Goal: Task Accomplishment & Management: Complete application form

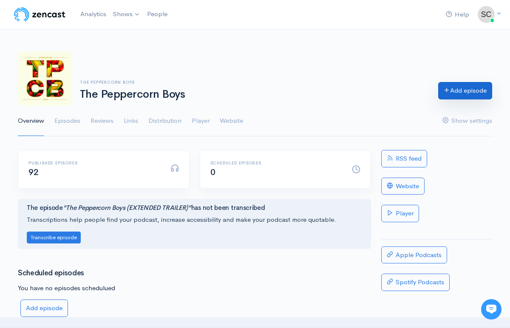
click at [447, 91] on icon at bounding box center [447, 90] width 6 height 6
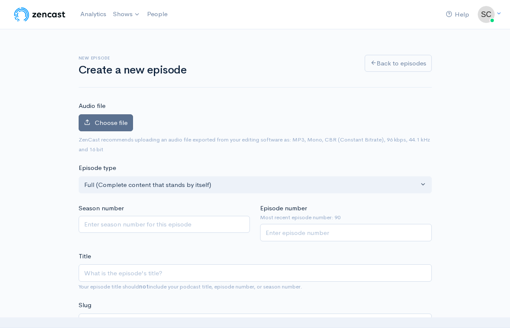
click at [116, 114] on label "Choose file" at bounding box center [106, 122] width 54 height 17
click at [0, 0] on input "Choose file" at bounding box center [0, 0] width 0 height 0
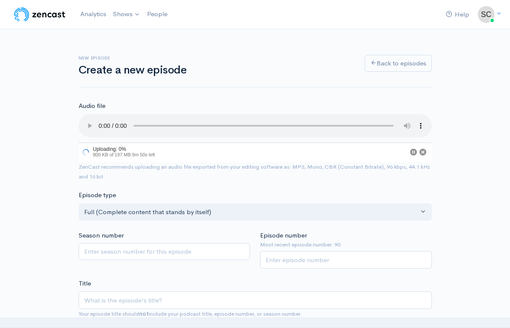
click at [284, 261] on input "Episode number" at bounding box center [346, 260] width 172 height 17
type input "0"
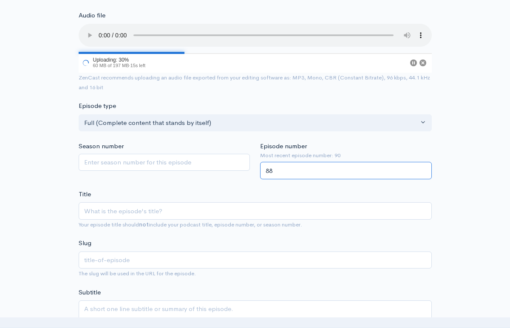
scroll to position [93, 0]
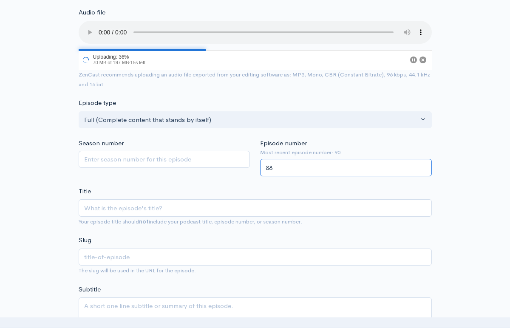
type input "88"
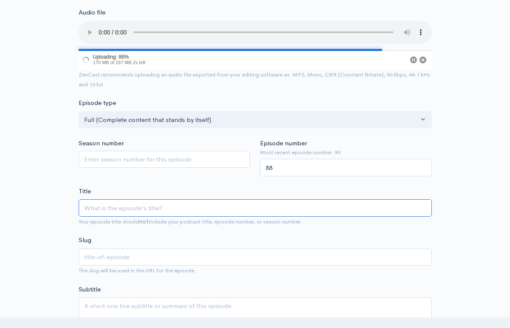
click at [134, 207] on input "Title" at bounding box center [255, 207] width 353 height 17
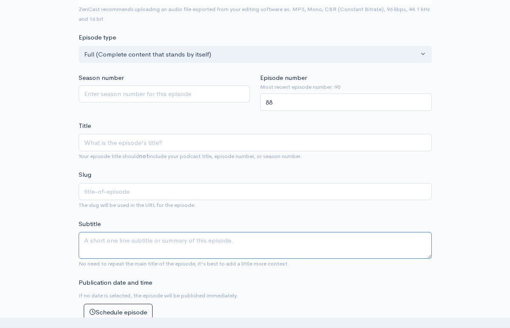
click at [127, 247] on textarea "Subtitle" at bounding box center [255, 245] width 353 height 27
paste textarea "The honorary Peppergirl is officially engaged! Scott suffers a haircut blunder,…"
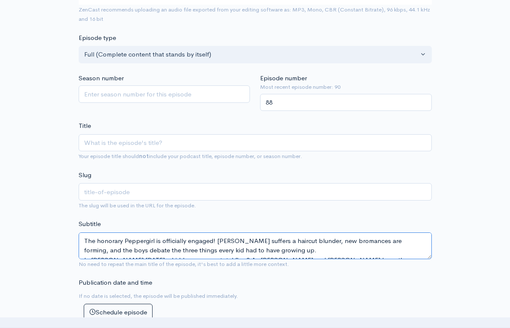
scroll to position [34, 0]
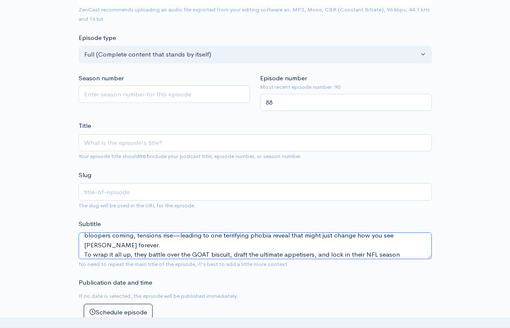
click at [345, 238] on textarea "The honorary Peppergirl is officially engaged! Scott suffers a haircut blunder,…" at bounding box center [255, 245] width 353 height 27
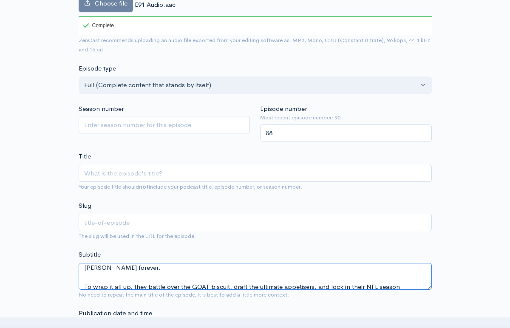
scroll to position [148, 0]
type textarea "The honorary Peppergirl is officially engaged! Scott suffers a haircut blunder,…"
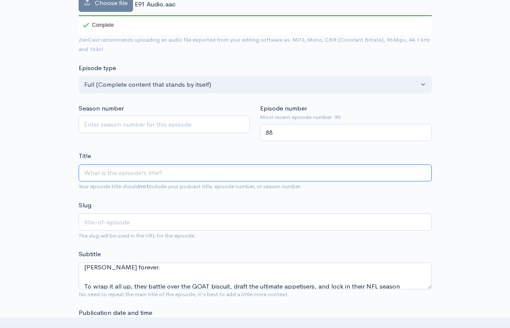
click at [104, 176] on input "Title" at bounding box center [255, 172] width 353 height 17
paste input "Ep91| The Undisputed Top 5 Appetisers of All Time"
type input "Ep91| The Undisputed Top 5 Appetisers of All Time"
type input "ep91-the-undisputed-top-5-appetisers-of-all-time"
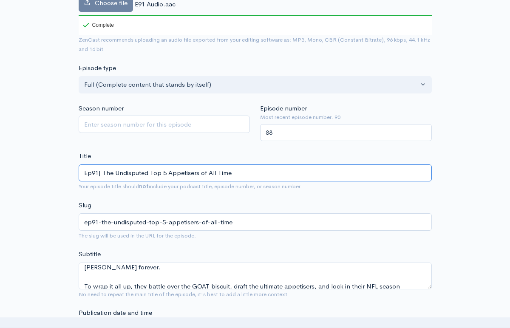
click at [167, 172] on input "Ep91| The Undisputed Top 5 Appetisers of All Time" at bounding box center [255, 172] width 353 height 17
type input "Ep91| The Undisputed Top 5Appetisers of All Time"
type input "ep91-the-undisputed-top-5appetisers-of-all-time"
type input "Ep91| The Undisputed Top Appetisers of All Time"
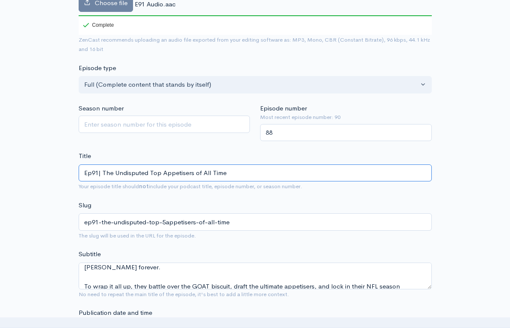
type input "ep91-the-undisputed-top-appetisers-of-all-time"
type input "Ep91| The Undisputed TopAppetisers of All Time"
type input "ep91-the-undisputed-topappetisers-of-all-time"
type input "Ep91| The Undisputed ToAppetisers of All Time"
type input "ep91-the-undisputed-toappetisers-of-all-time"
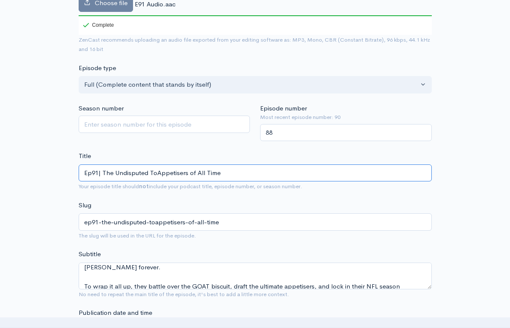
type input "Ep91| The Undisputed TAppetisers of All Time"
type input "ep91-the-undisputed-tappetisers-of-all-time"
type input "Ep91| The Undisputed Appetisers of All Time"
type input "ep91-the-undisputed-appetisers-of-all-time"
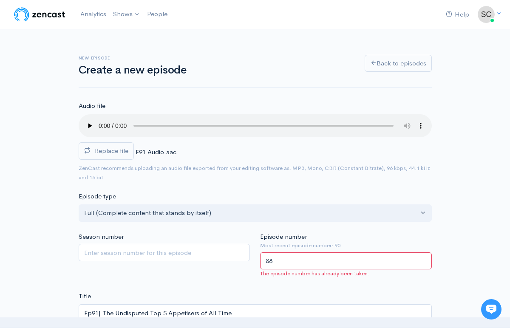
drag, startPoint x: 283, startPoint y: 261, endPoint x: 209, endPoint y: 261, distance: 73.5
click at [213, 261] on div "Season number Episode number Most recent episode number: 90 88 The episode numb…" at bounding box center [255, 256] width 363 height 49
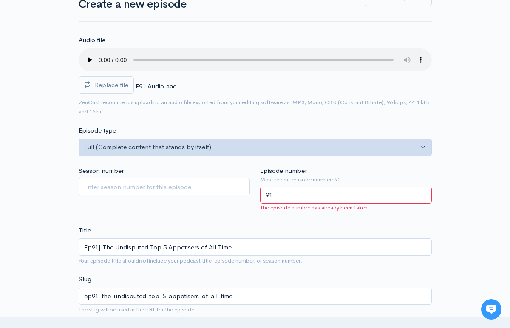
scroll to position [67, 0]
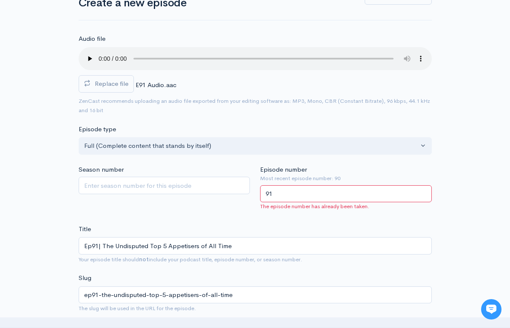
type input "91"
drag, startPoint x: 239, startPoint y: 251, endPoint x: 103, endPoint y: 246, distance: 136.1
click at [103, 246] on input "Ep91| The Undisputed Top 5 Appetisers of All Time" at bounding box center [255, 245] width 353 height 17
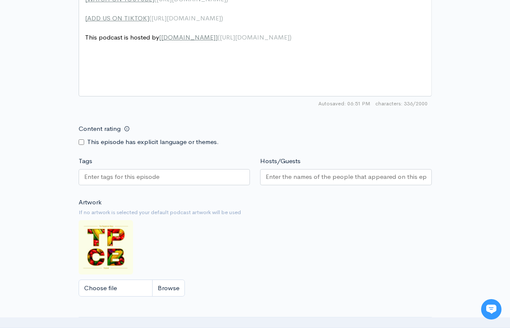
scroll to position [593, 0]
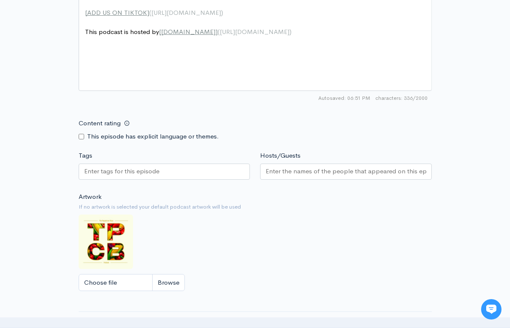
click at [170, 169] on div at bounding box center [165, 172] width 172 height 16
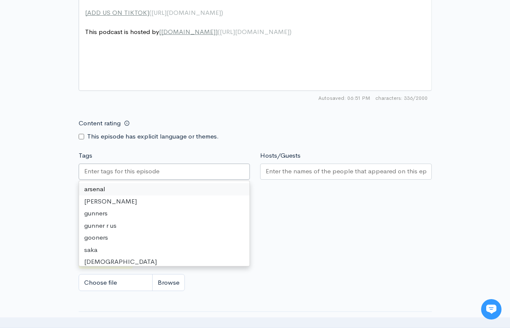
paste input "text"
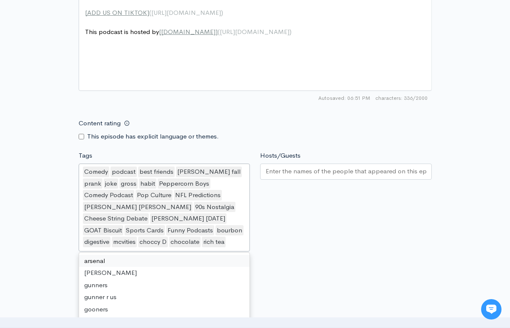
scroll to position [2, 0]
click at [280, 176] on div at bounding box center [346, 172] width 172 height 16
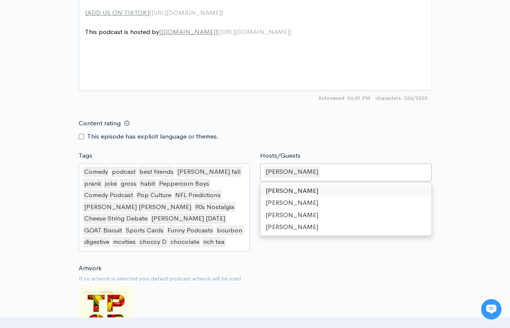
drag, startPoint x: 280, startPoint y: 197, endPoint x: 308, endPoint y: 174, distance: 36.2
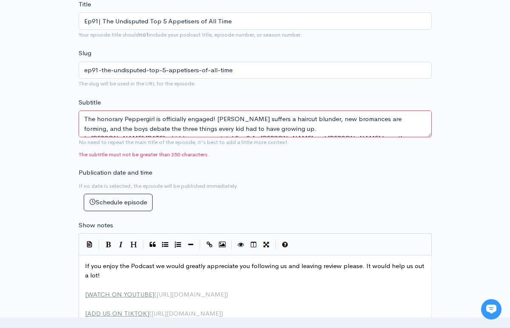
scroll to position [281, 0]
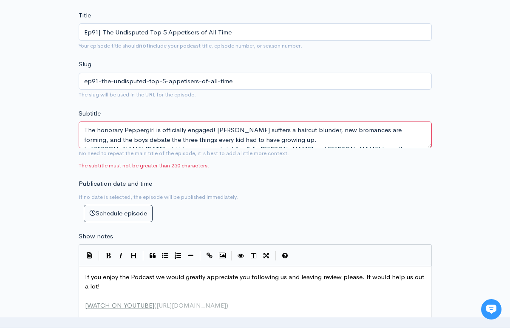
click at [260, 139] on textarea "The honorary Peppergirl is officially engaged! Scott suffers a haircut blunder,…" at bounding box center [255, 135] width 353 height 27
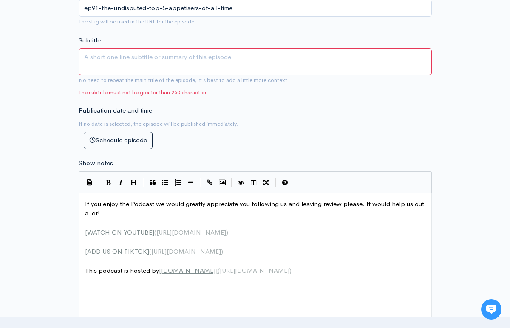
scroll to position [358, 0]
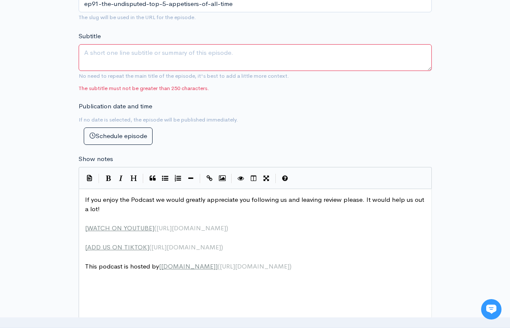
click at [85, 200] on span "If you enjoy the Podcast we would greatly appreciate you following us and leavi…" at bounding box center [255, 204] width 341 height 18
paste textarea "\"
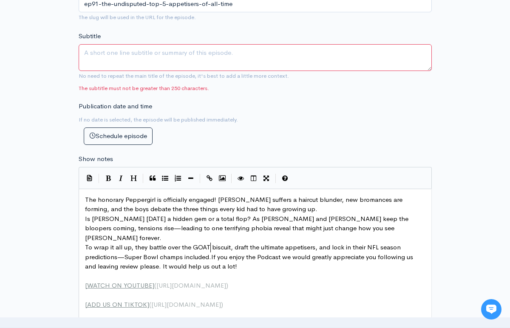
type textarea "\"
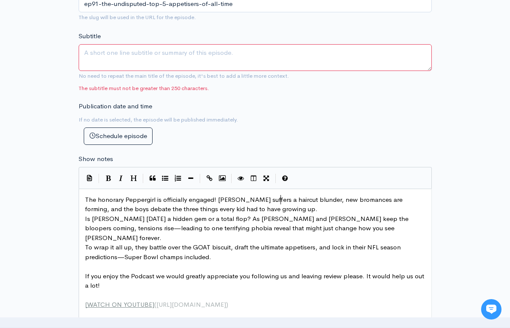
click at [280, 204] on pre "The honorary Peppergirl is officially engaged! Scott suffers a haircut blunder,…" at bounding box center [255, 204] width 344 height 19
click at [275, 208] on pre "The honorary Peppergirl is officially engaged! Scott suffers a haircut blunder,…" at bounding box center [255, 204] width 344 height 19
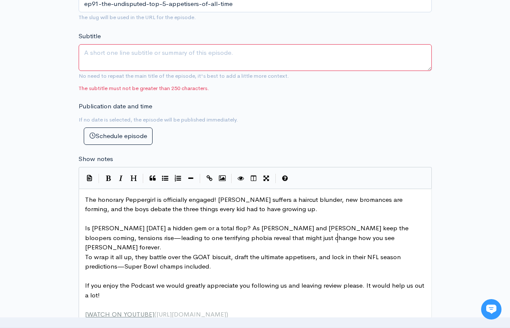
click at [350, 241] on pre "Is Eli Roth’s Thanksgiving a hidden gem or a total flop? As Scott and Joe keep …" at bounding box center [255, 238] width 344 height 29
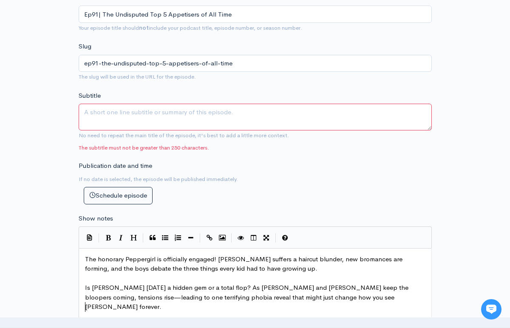
scroll to position [296, 0]
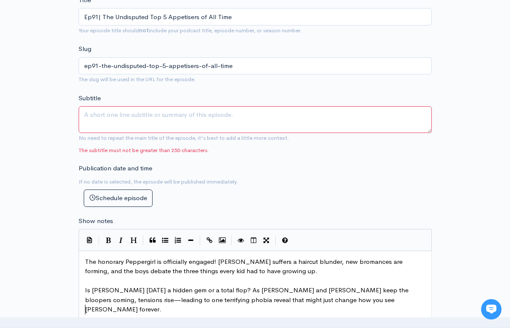
click at [280, 120] on textarea "The honorary Peppergirl is officially engaged! Scott suffers a haircut blunder,…" at bounding box center [255, 119] width 353 height 27
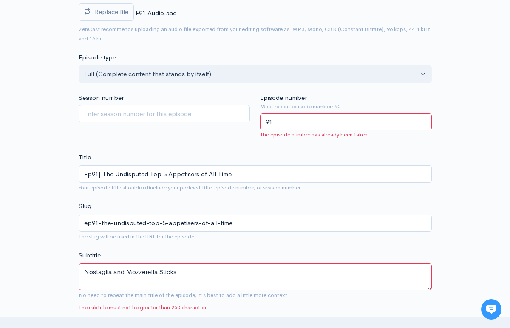
scroll to position [139, 0]
type textarea "Nostaglia and Mozzerella Sticks"
click at [289, 128] on input "91" at bounding box center [346, 122] width 172 height 17
type input "91"
click at [371, 140] on div "Episode number Most recent episode number: 90 91 The episode number has already…" at bounding box center [346, 117] width 182 height 49
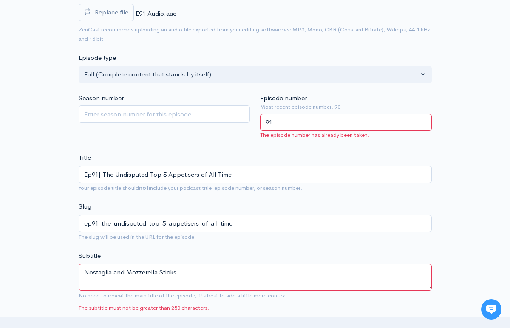
click at [387, 121] on input "91" at bounding box center [346, 122] width 172 height 17
click at [415, 98] on div "Episode number Most recent episode number: 90 91 The episode number has already…" at bounding box center [346, 117] width 182 height 49
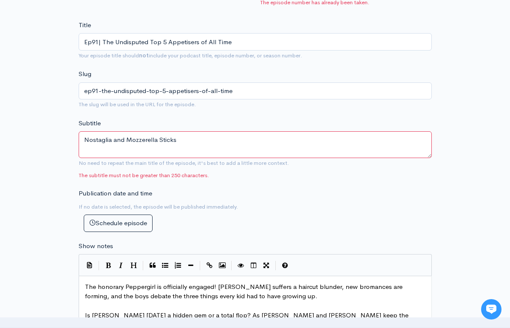
scroll to position [273, 0]
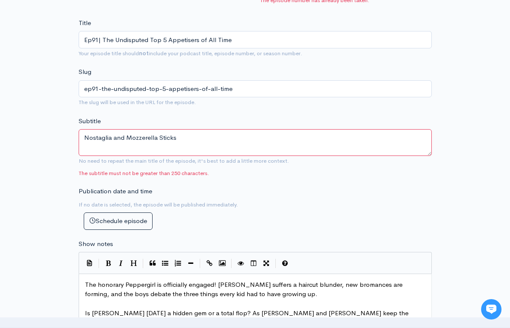
click at [180, 140] on textarea "The honorary Peppergirl is officially engaged! Scott suffers a haircut blunder,…" at bounding box center [255, 142] width 353 height 27
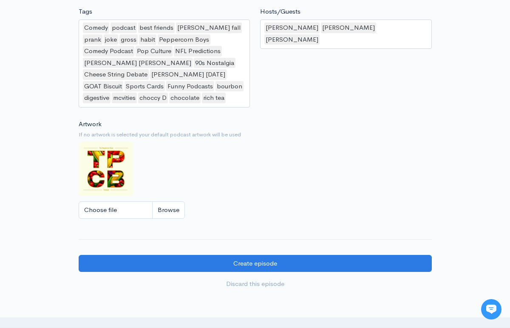
scroll to position [801, 0]
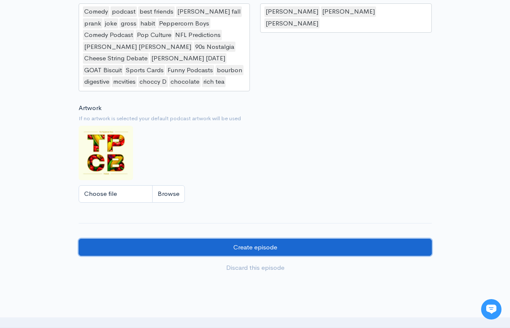
click at [194, 240] on input "Create episode" at bounding box center [255, 247] width 353 height 17
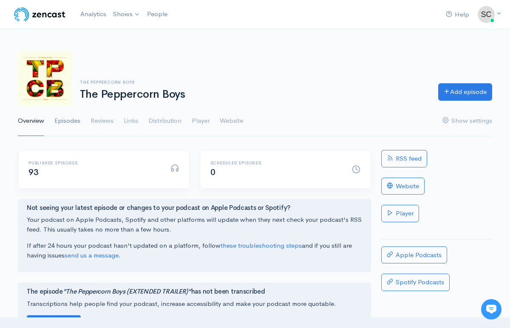
click at [61, 128] on link "Episodes" at bounding box center [67, 121] width 26 height 31
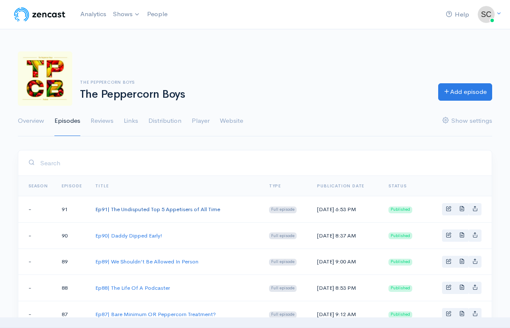
click at [182, 208] on link "Ep91| The Undisputed Top 5 Appetisers of All Time" at bounding box center [157, 209] width 125 height 7
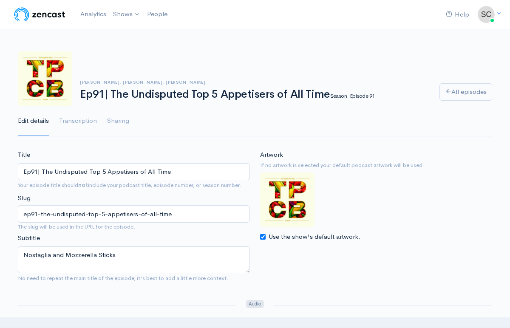
drag, startPoint x: 107, startPoint y: 172, endPoint x: 87, endPoint y: 173, distance: 20.4
click at [87, 173] on input "Ep91| The Undisputed Top 5 Appetisers of All Time" at bounding box center [134, 171] width 232 height 17
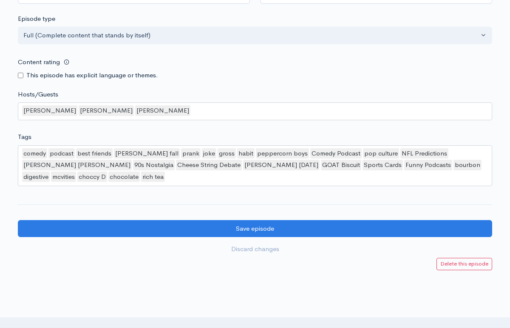
scroll to position [799, 0]
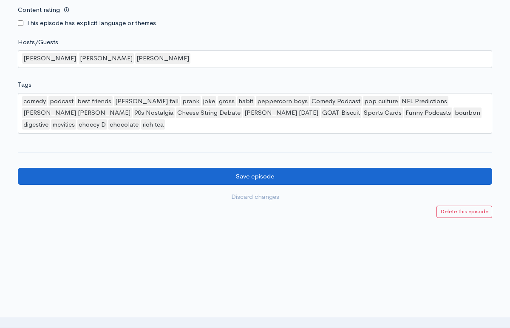
type input "Ep91| The Undisputed Appetisers of All Time"
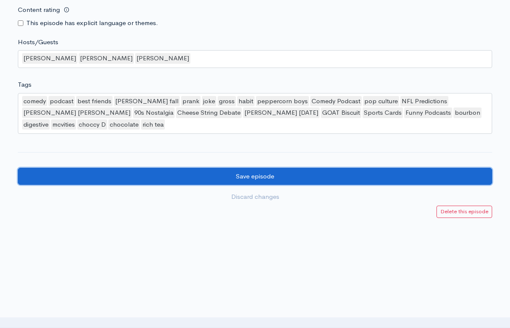
click at [359, 174] on input "Save episode" at bounding box center [255, 176] width 474 height 17
